Goal: Information Seeking & Learning: Learn about a topic

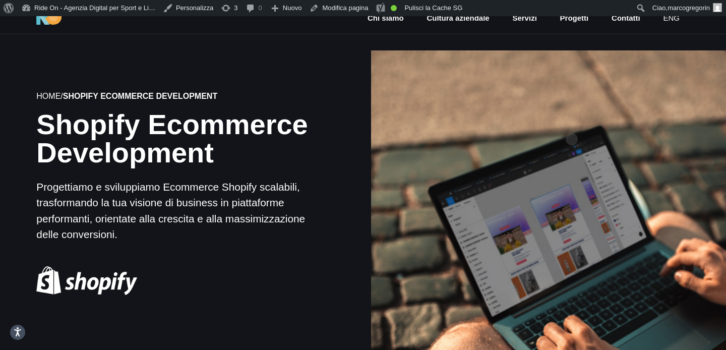
scroll to position [134, 0]
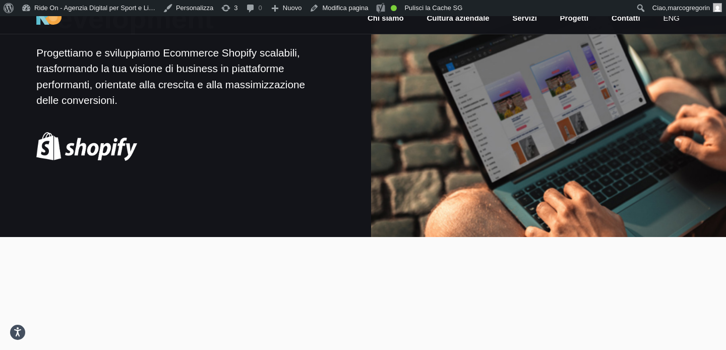
click at [571, 123] on div at bounding box center [548, 59] width 358 height 358
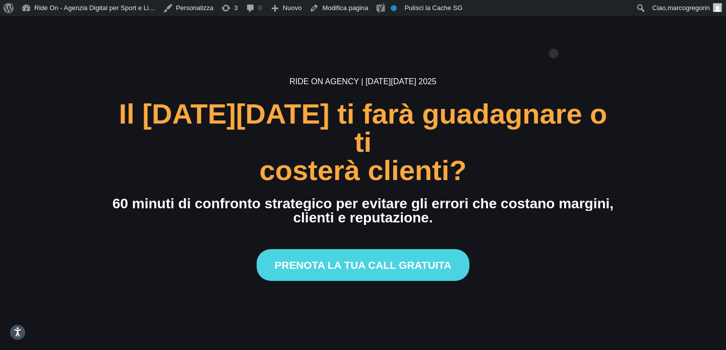
click at [553, 37] on div at bounding box center [363, 24] width 726 height 48
click at [568, 76] on section "Ride On Agency | [DATE][DATE] 2025 Il [DATE][DATE] ti farà guadagnare o ti cost…" at bounding box center [363, 191] width 726 height 350
click at [609, 58] on section "Ride On Agency | [DATE][DATE] 2025 Il [DATE][DATE] ti farà guadagnare o ti cost…" at bounding box center [363, 191] width 726 height 350
click at [616, 58] on section "Ride On Agency | [DATE][DATE] 2025 Il [DATE][DATE] ti farà guadagnare o ti cost…" at bounding box center [363, 191] width 726 height 350
click at [660, 65] on section "Ride On Agency | [DATE][DATE] 2025 Il [DATE][DATE] ti farà guadagnare o ti cost…" at bounding box center [363, 191] width 726 height 350
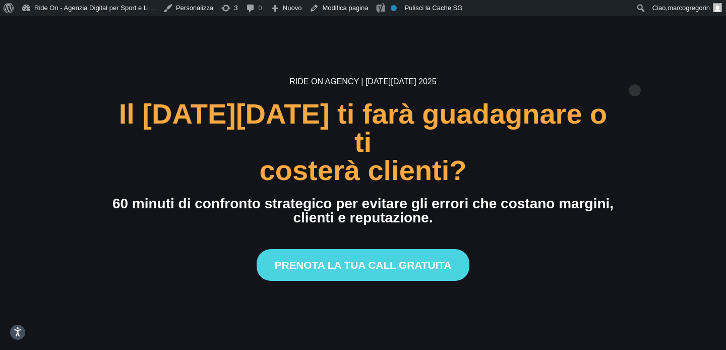
click at [634, 74] on section "Ride On Agency | [DATE][DATE] 2025 Il [DATE][DATE] ti farà guadagnare o ti cost…" at bounding box center [363, 191] width 726 height 350
click at [586, 162] on div "costerà clienti?" at bounding box center [362, 170] width 501 height 28
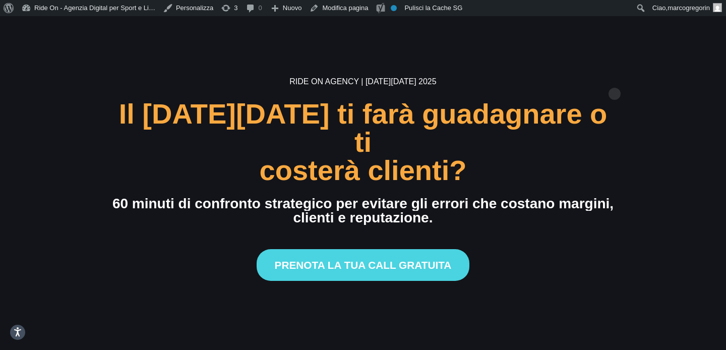
click at [614, 78] on section "Ride On Agency | [DATE][DATE] 2025 Il [DATE][DATE] ti farà guadagnare o ti cost…" at bounding box center [363, 191] width 726 height 350
click at [666, 141] on div "Ride On Agency | [DATE][DATE] 2025 Il [DATE][DATE] ti farà guadagnare o ti cost…" at bounding box center [362, 191] width 621 height 231
click at [659, 161] on div "Ride On Agency | [DATE][DATE] 2025 Il [DATE][DATE] ti farà guadagnare o ti cost…" at bounding box center [362, 191] width 621 height 231
click at [620, 72] on section "Ride On Agency | [DATE][DATE] 2025 Il [DATE][DATE] ti farà guadagnare o ti cost…" at bounding box center [363, 191] width 726 height 350
click at [627, 83] on section "Ride On Agency | [DATE][DATE] 2025 Il [DATE][DATE] ti farà guadagnare o ti cost…" at bounding box center [363, 191] width 726 height 350
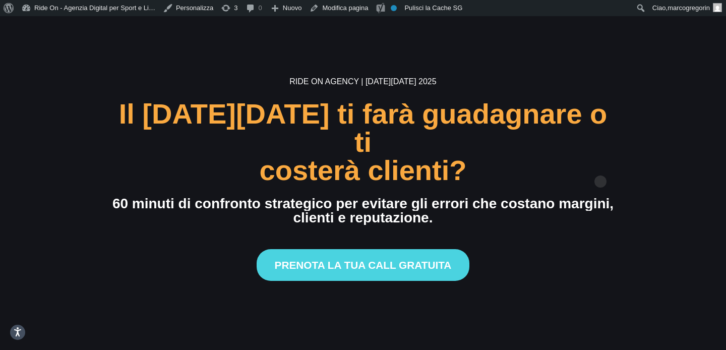
click at [616, 161] on div "Ride On Agency | [DATE][DATE] 2025 Il [DATE][DATE] ti farà guadagnare o ti cost…" at bounding box center [363, 191] width 518 height 231
click at [539, 88] on h6 "Ride On Agency | [DATE][DATE] 2025" at bounding box center [362, 82] width 501 height 12
